Goal: Task Accomplishment & Management: Manage account settings

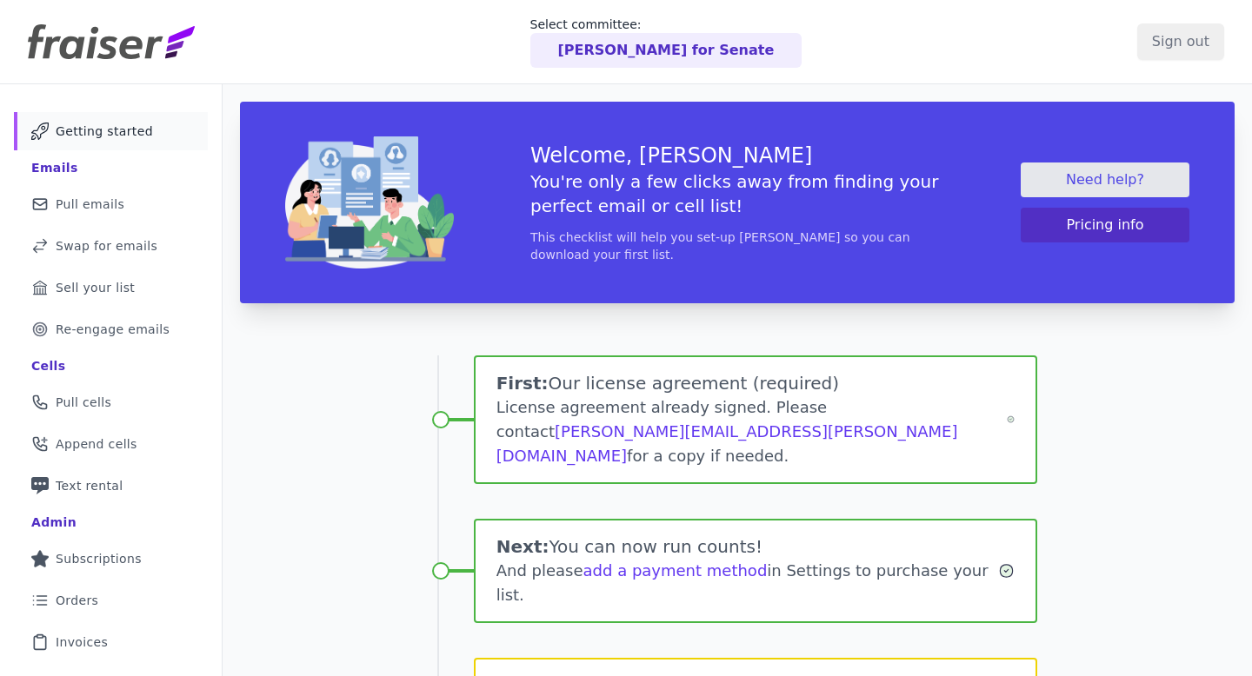
scroll to position [246, 0]
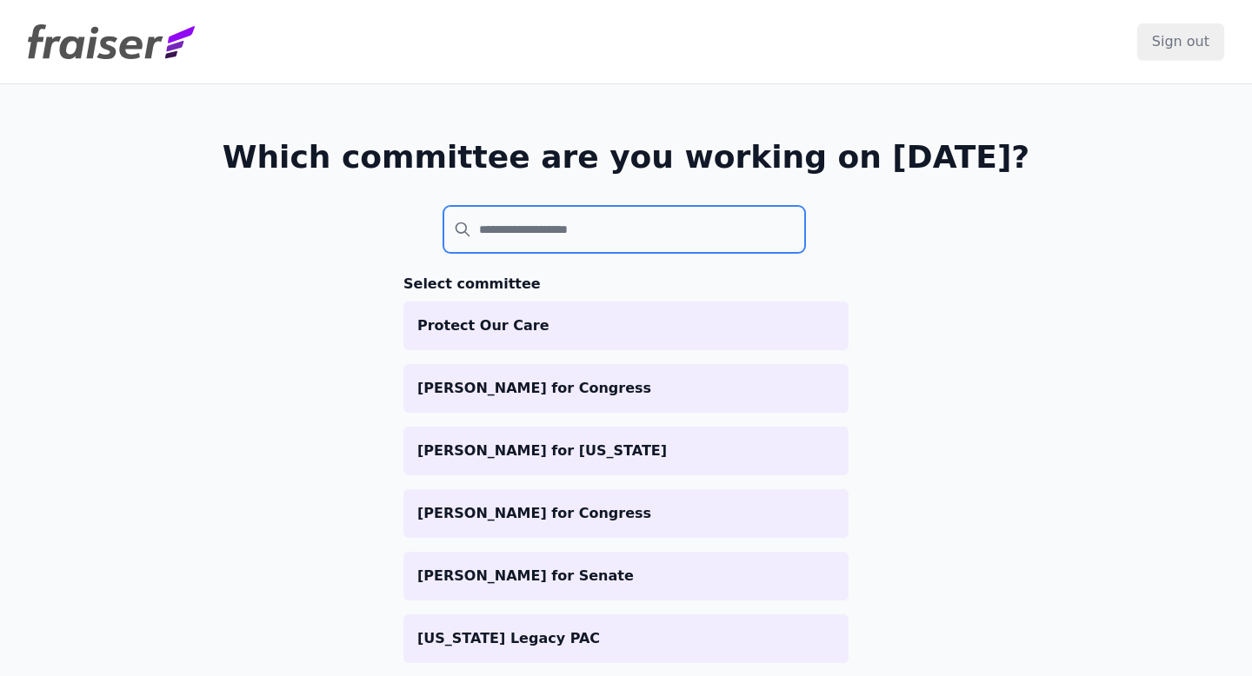
click at [519, 236] on input "search" at bounding box center [624, 229] width 362 height 47
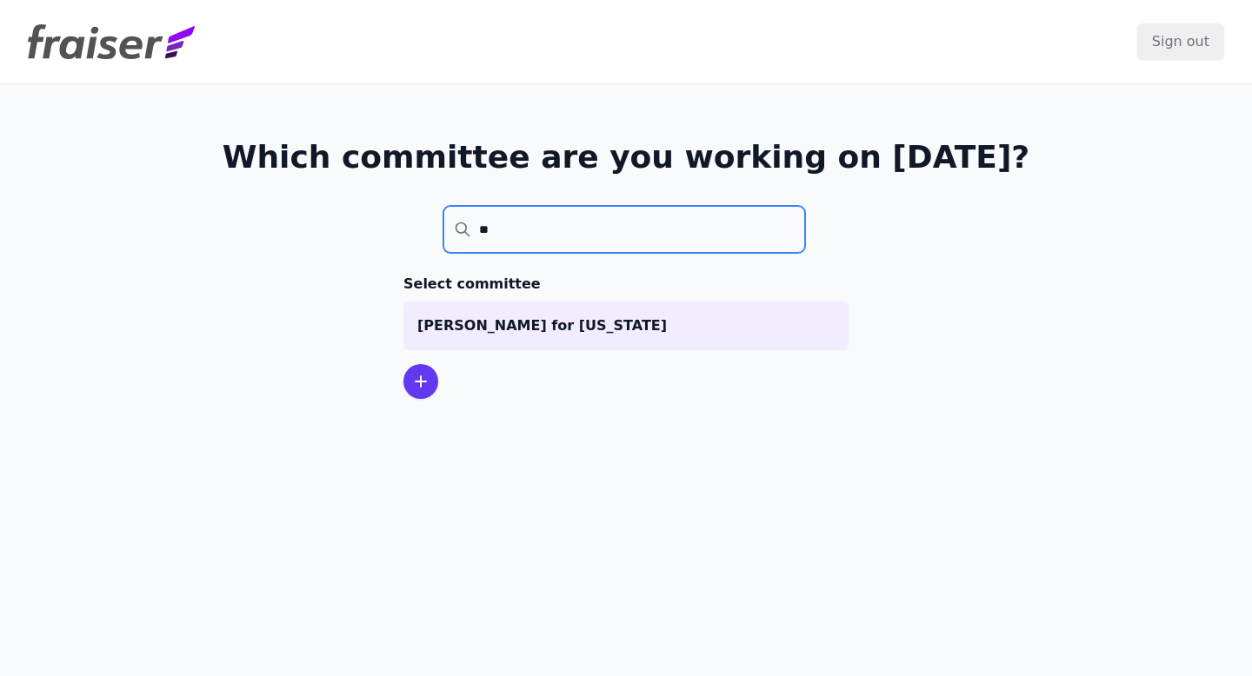
type input "**"
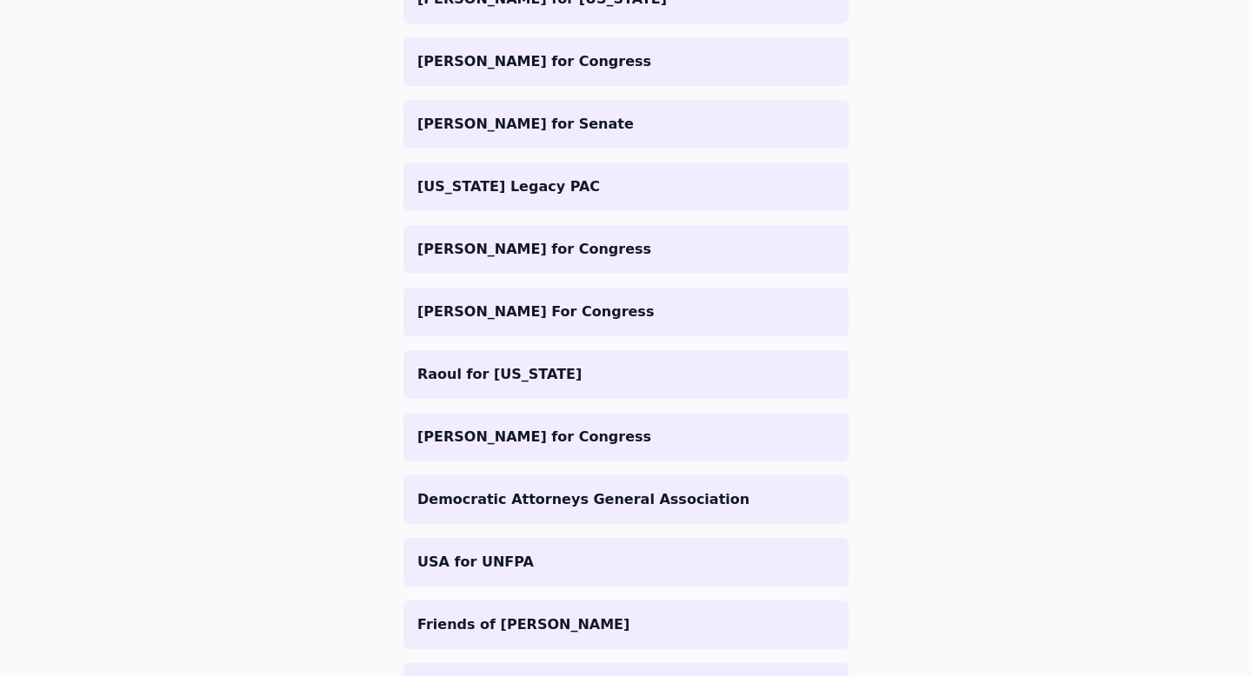
scroll to position [926, 0]
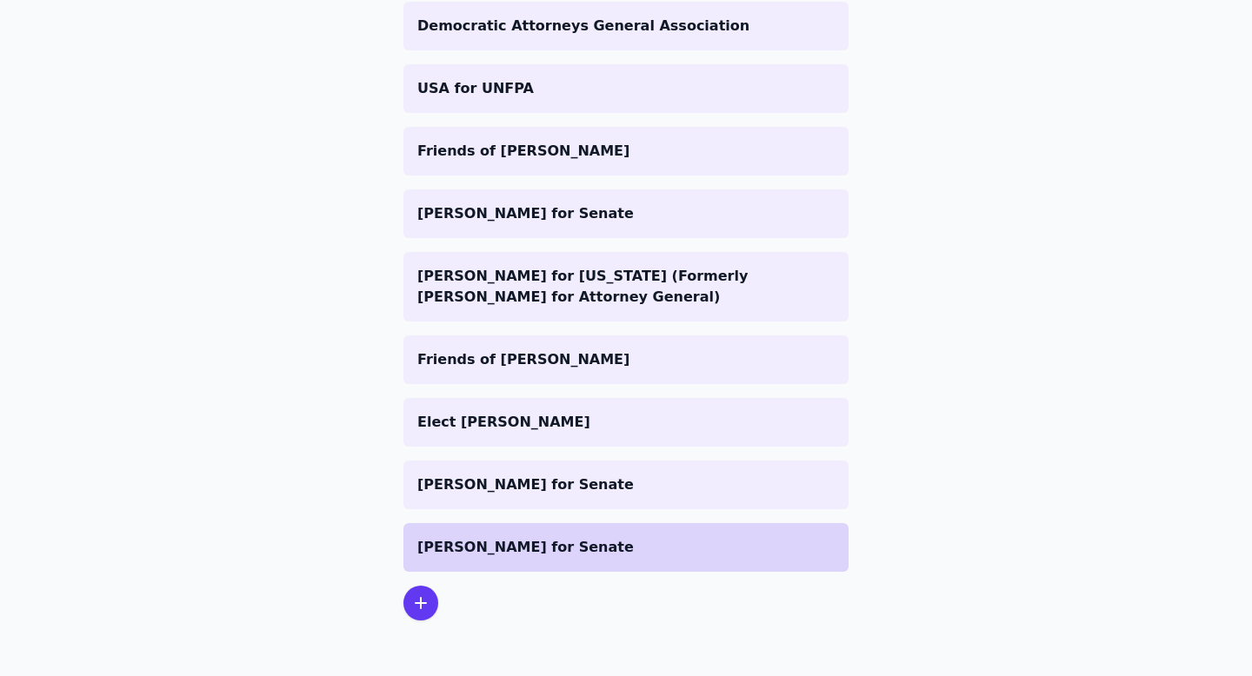
click at [550, 538] on p "[PERSON_NAME] for Senate" at bounding box center [625, 547] width 417 height 21
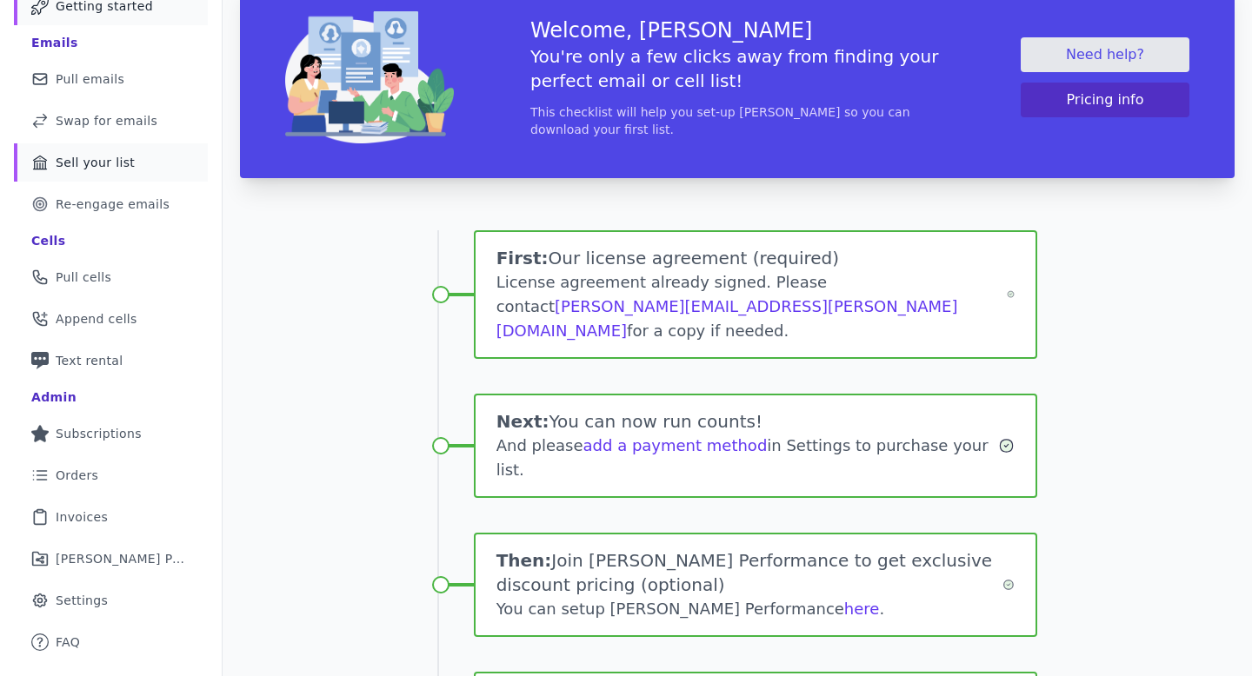
scroll to position [288, 0]
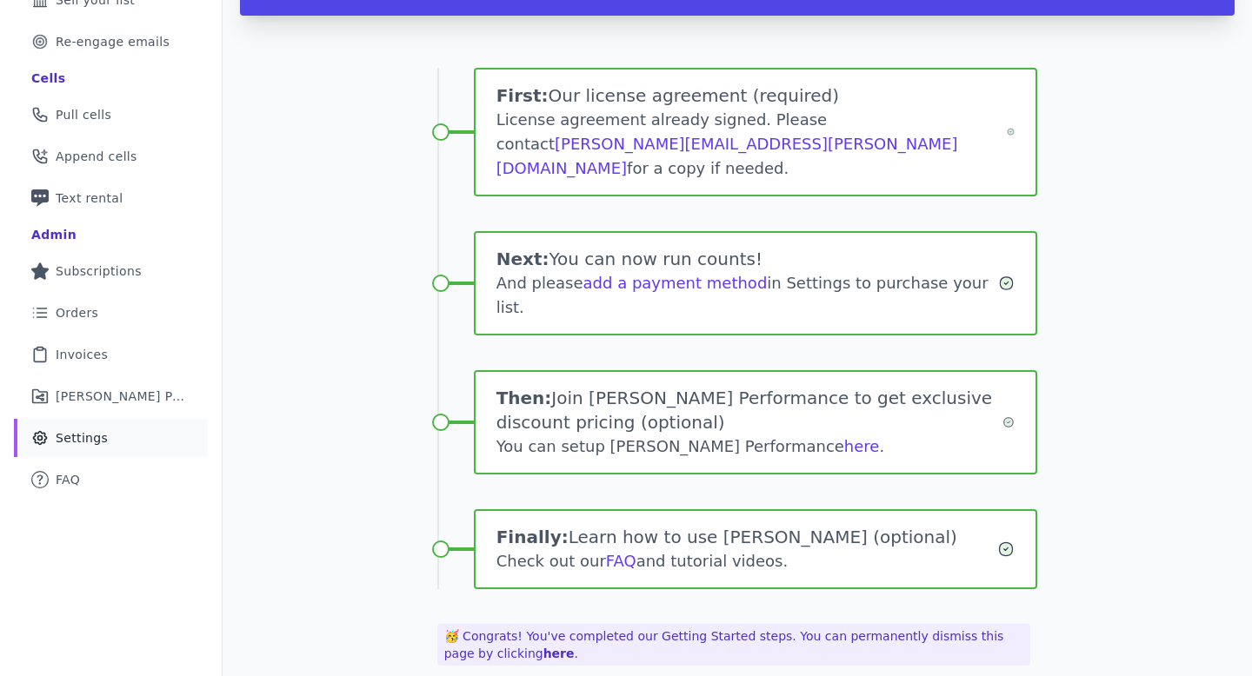
click at [91, 441] on span "Settings" at bounding box center [82, 437] width 52 height 17
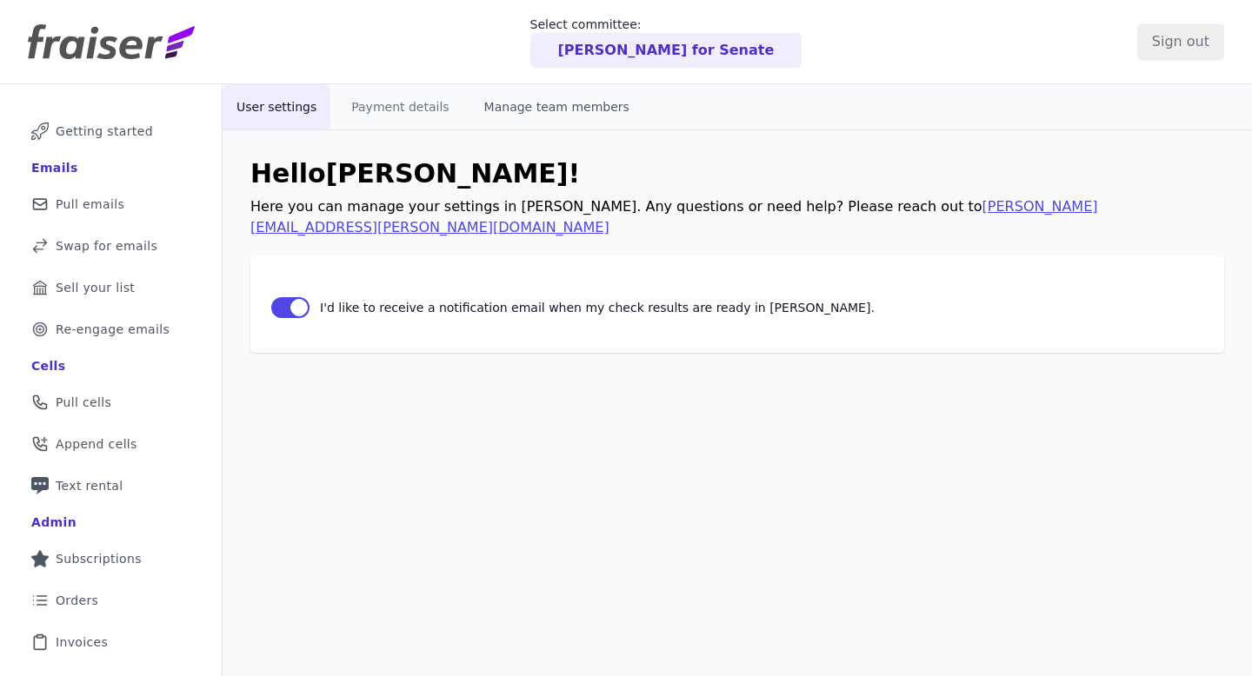
click at [548, 107] on button "Manage team members" at bounding box center [556, 106] width 173 height 45
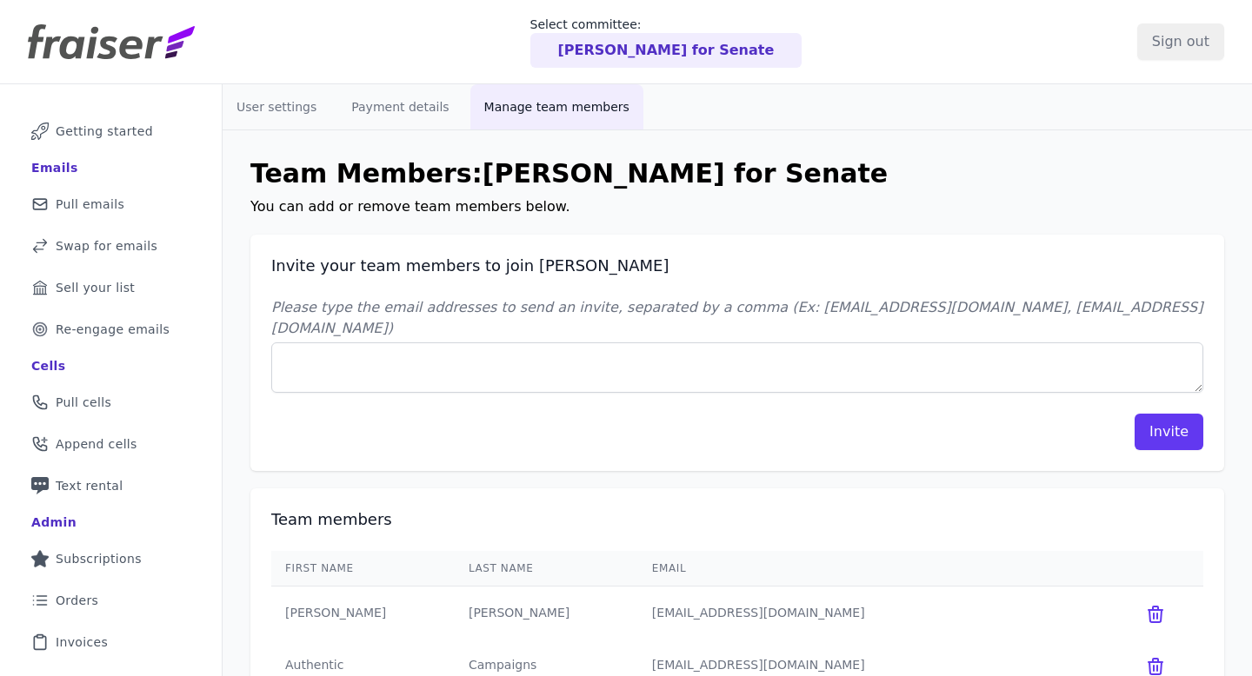
scroll to position [244, 0]
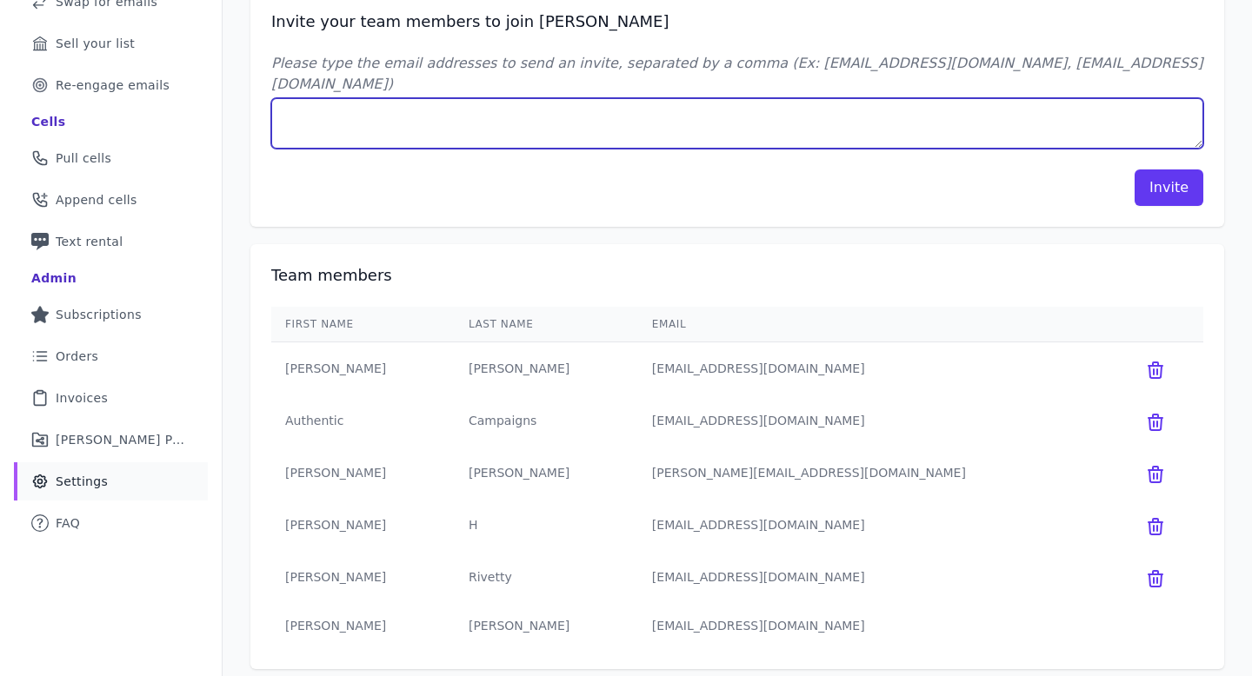
click at [574, 116] on textarea "Please type the email addresses to send an invite, separated by a comma (Ex: [E…" at bounding box center [737, 123] width 932 height 50
type textarea "[EMAIL_ADDRESS][DOMAIN_NAME]"
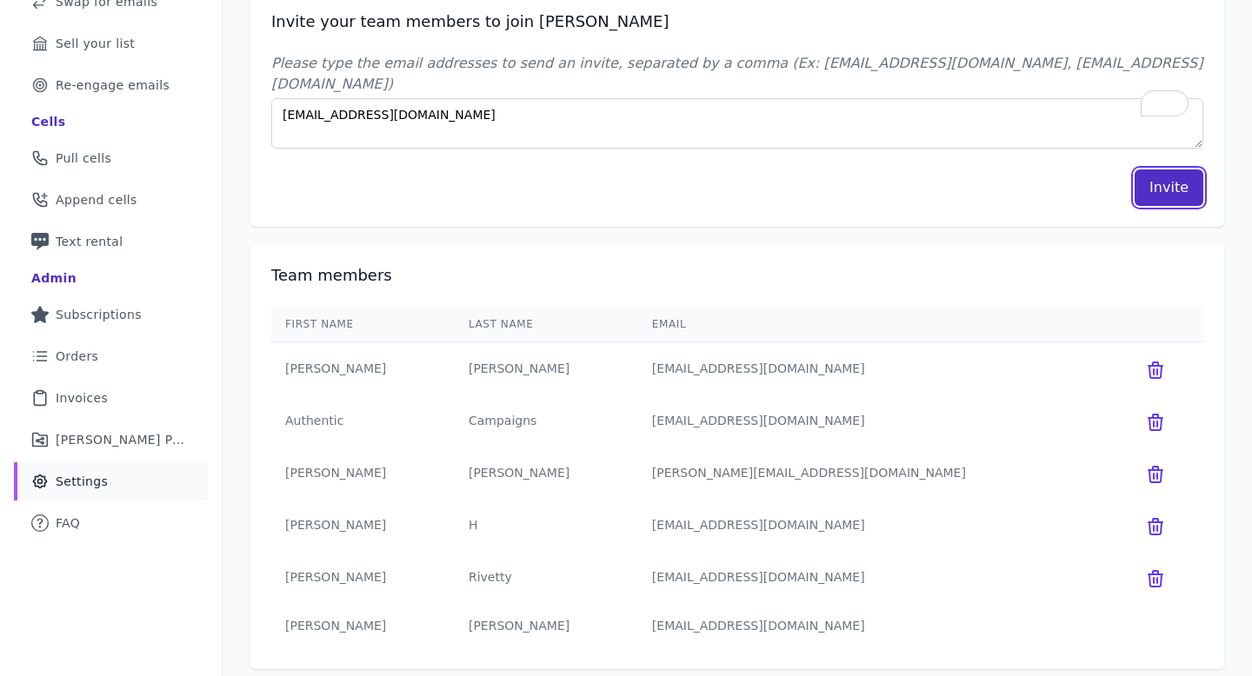
click at [1165, 169] on button "Invite" at bounding box center [1168, 187] width 69 height 37
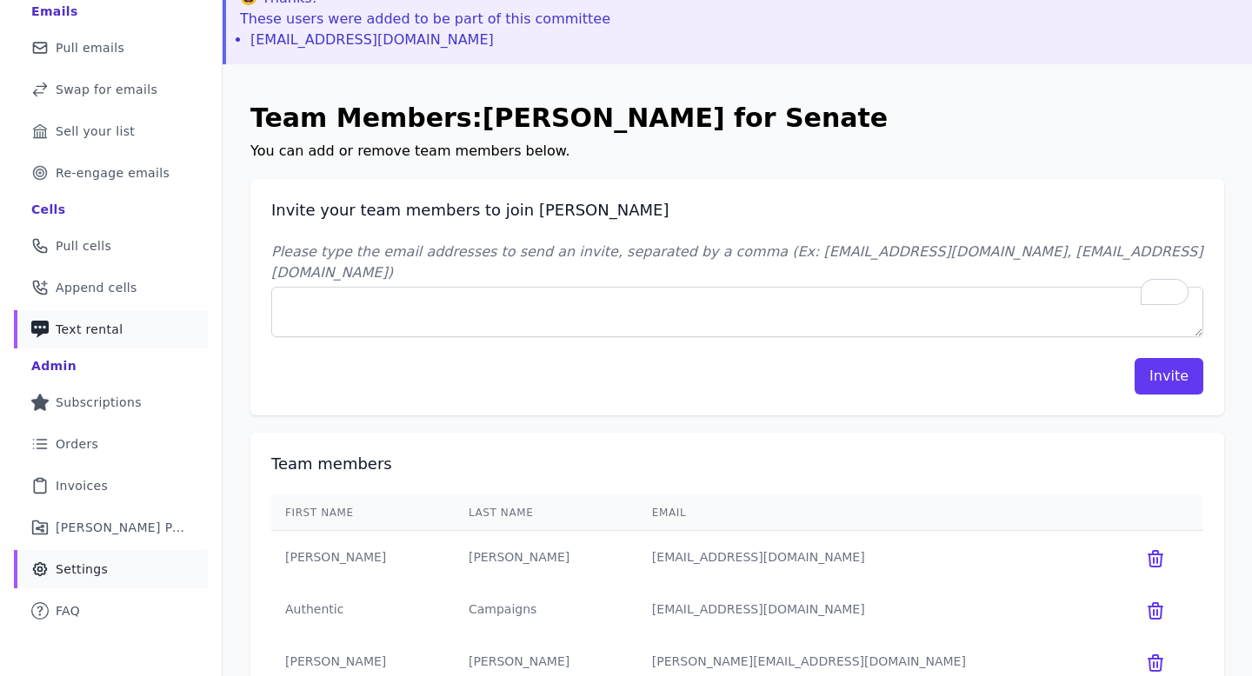
scroll to position [0, 0]
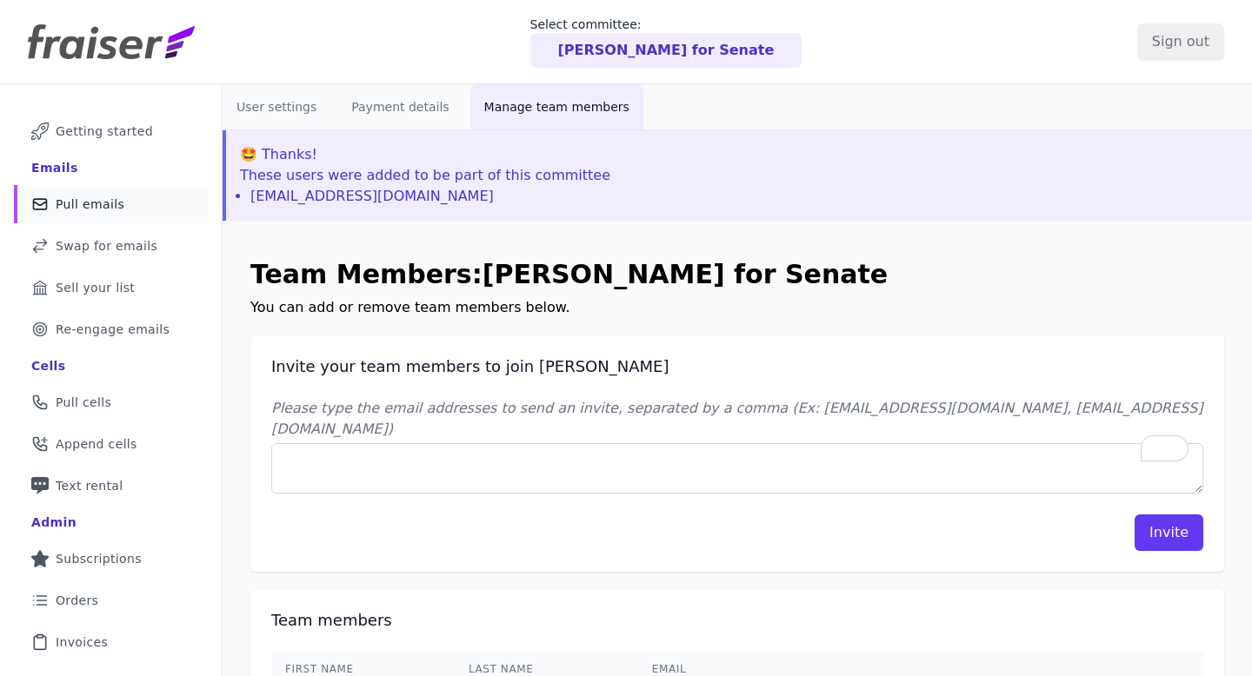
click at [136, 216] on link "Mail Icon Outline of a mail envelope Pull emails" at bounding box center [111, 204] width 194 height 38
